Goal: Navigation & Orientation: Find specific page/section

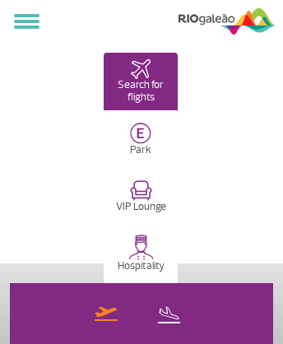
select select
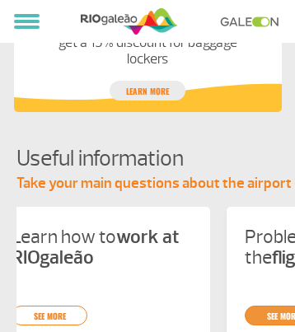
scroll to position [0, 1166]
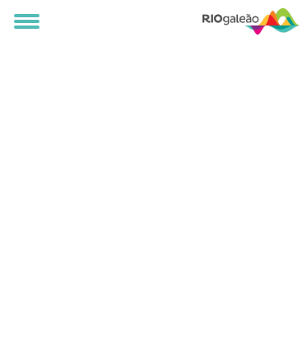
select select
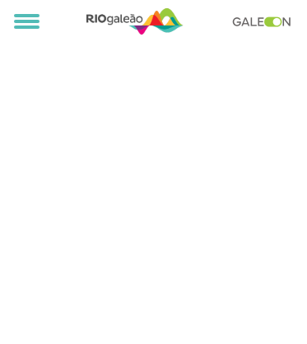
click at [265, 21] on link at bounding box center [266, 21] width 68 height 11
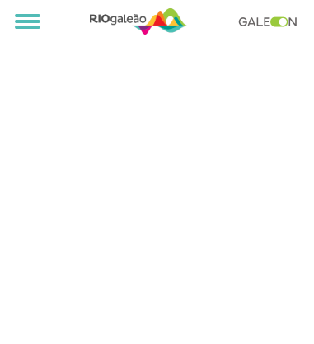
click at [272, 21] on link at bounding box center [272, 21] width 68 height 11
click at [138, 21] on img at bounding box center [138, 21] width 97 height 31
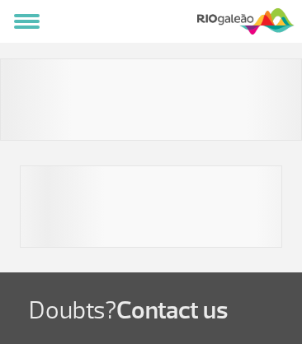
select select
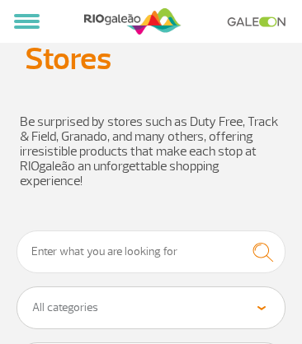
scroll to position [4499, 0]
